Goal: Task Accomplishment & Management: Complete application form

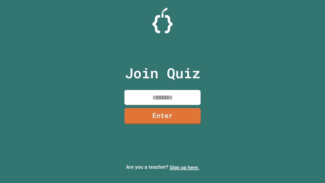
click at [184, 167] on link "Sign up here." at bounding box center [184, 167] width 30 height 6
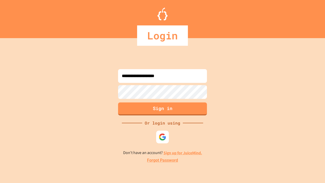
type input "**********"
